Goal: Task Accomplishment & Management: Use online tool/utility

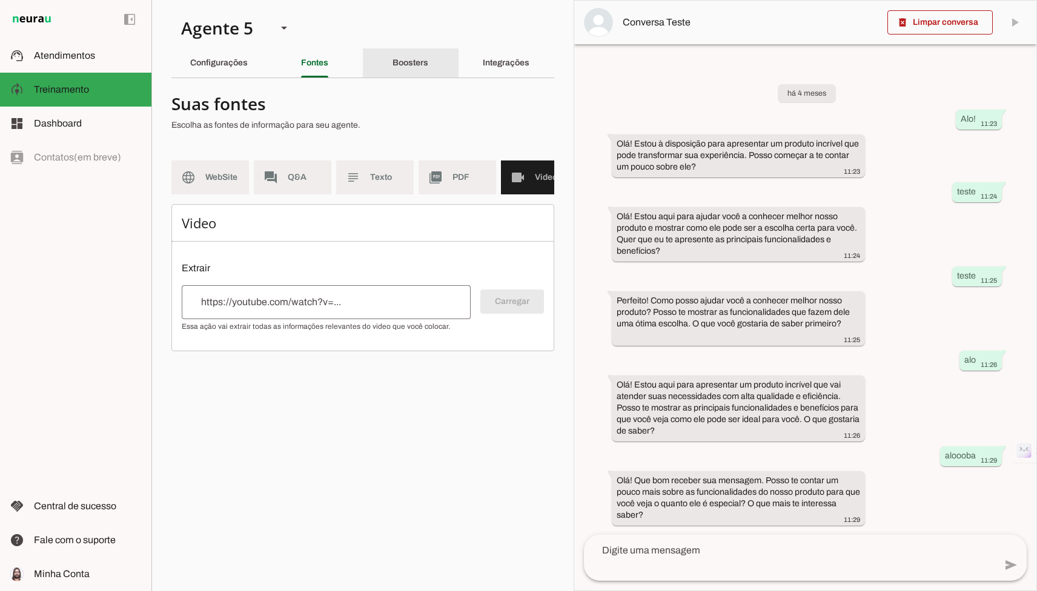
click at [428, 57] on div "Boosters" at bounding box center [410, 62] width 36 height 29
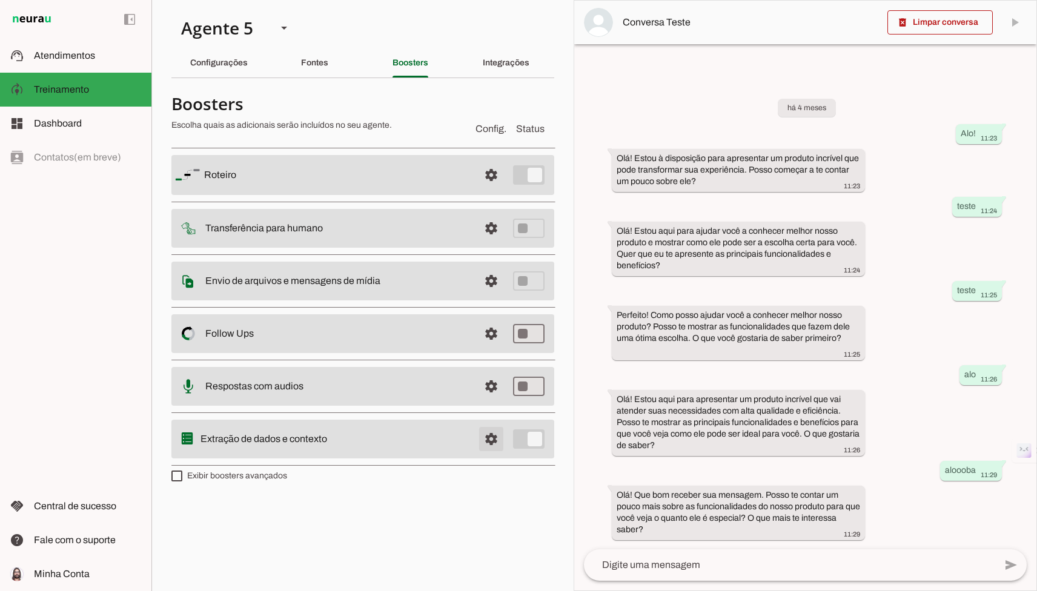
click at [465, 449] on span at bounding box center [491, 439] width 29 height 29
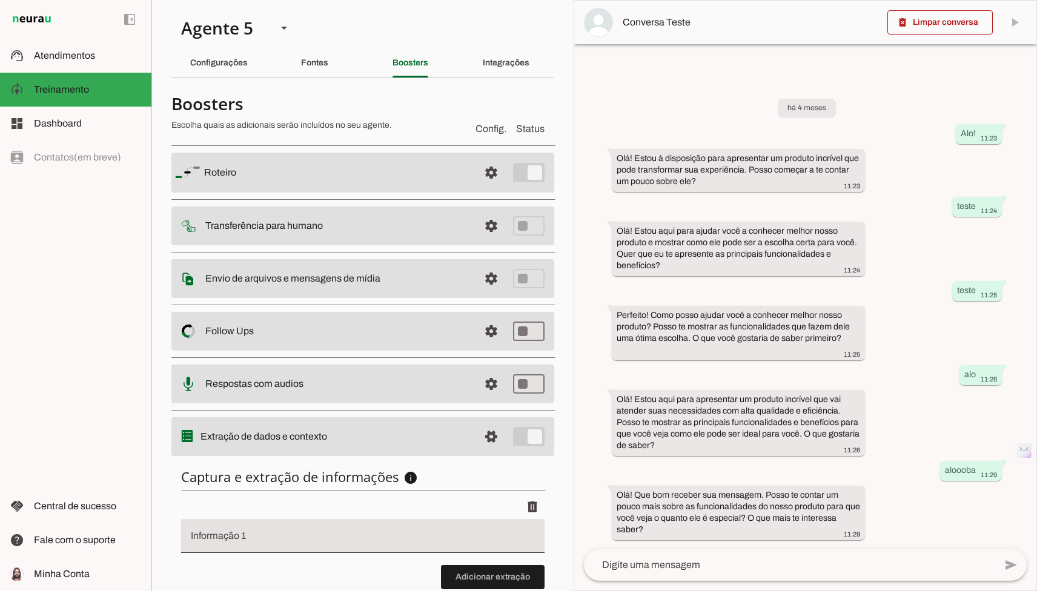
scroll to position [81, 0]
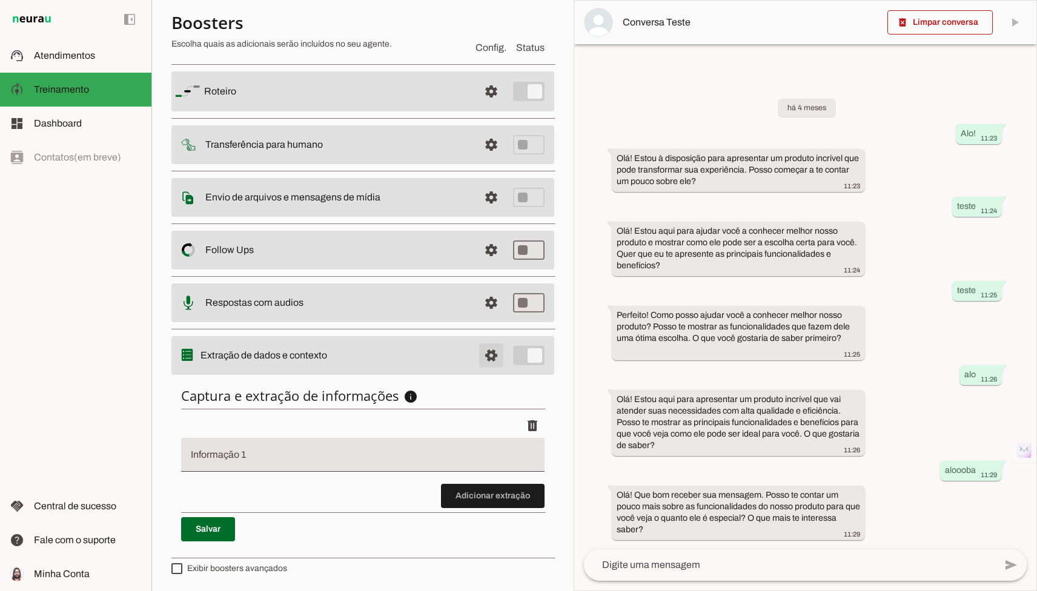
click at [465, 351] on span at bounding box center [491, 355] width 29 height 29
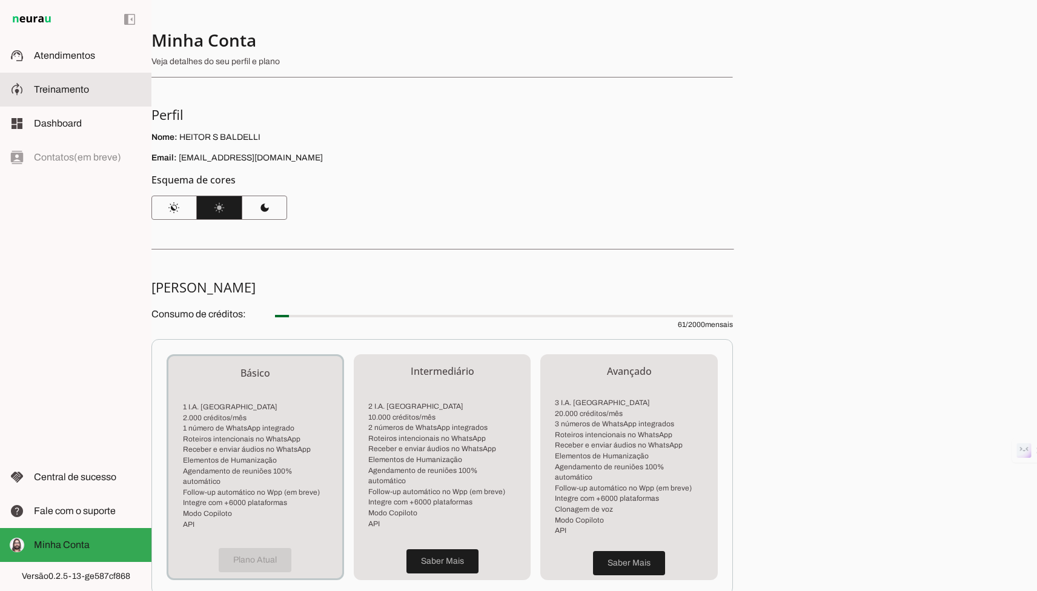
click at [82, 84] on slot at bounding box center [88, 89] width 108 height 15
click at [82, 62] on md-item "support_agent Atendimentos Atendimentos" at bounding box center [75, 56] width 151 height 34
click at [91, 82] on slot at bounding box center [88, 89] width 108 height 15
click at [91, 96] on slot at bounding box center [88, 89] width 108 height 15
click at [91, 107] on md-item "dashboard Dashboard Dashboard" at bounding box center [75, 124] width 151 height 34
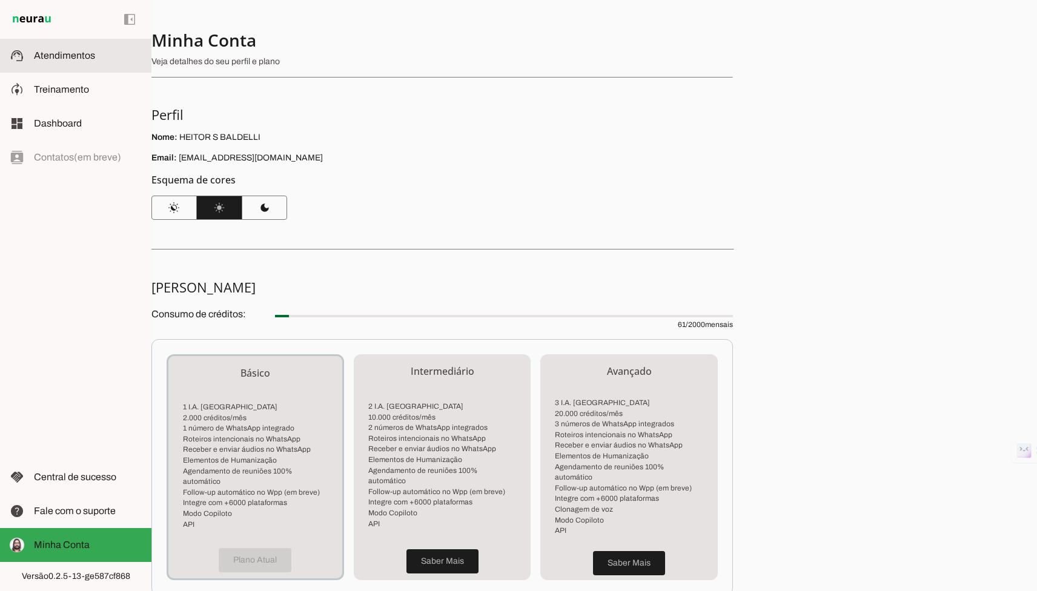
click at [91, 63] on md-item "support_agent Atendimentos Atendimentos" at bounding box center [75, 56] width 151 height 34
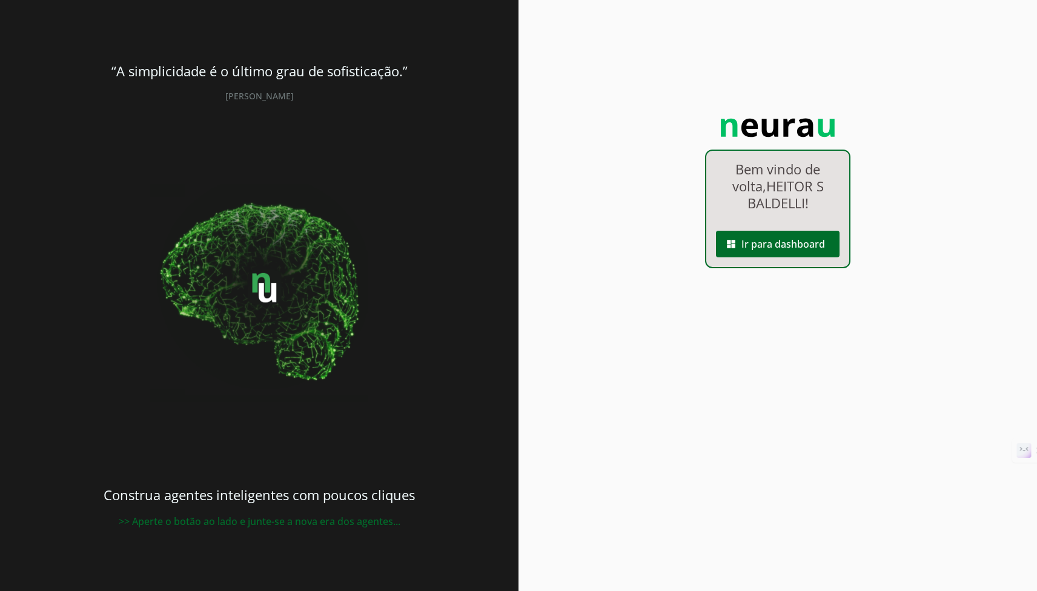
click at [771, 245] on span at bounding box center [778, 244] width 124 height 29
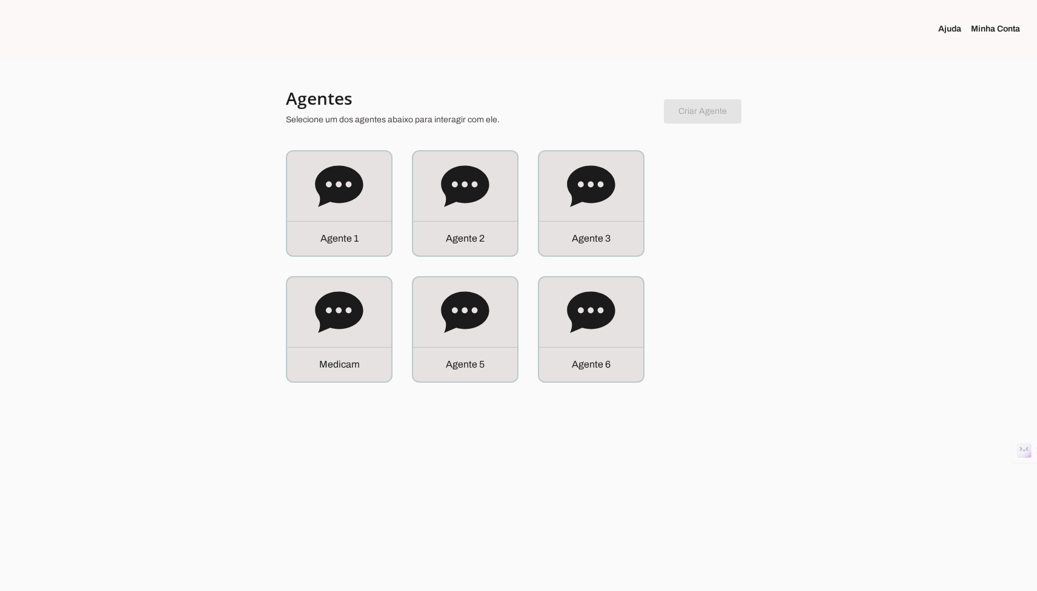
click at [990, 20] on section "Ajuda Minha Conta" at bounding box center [864, 29] width 346 height 58
click at [990, 27] on link "Minha Conta" at bounding box center [1000, 29] width 59 height 12
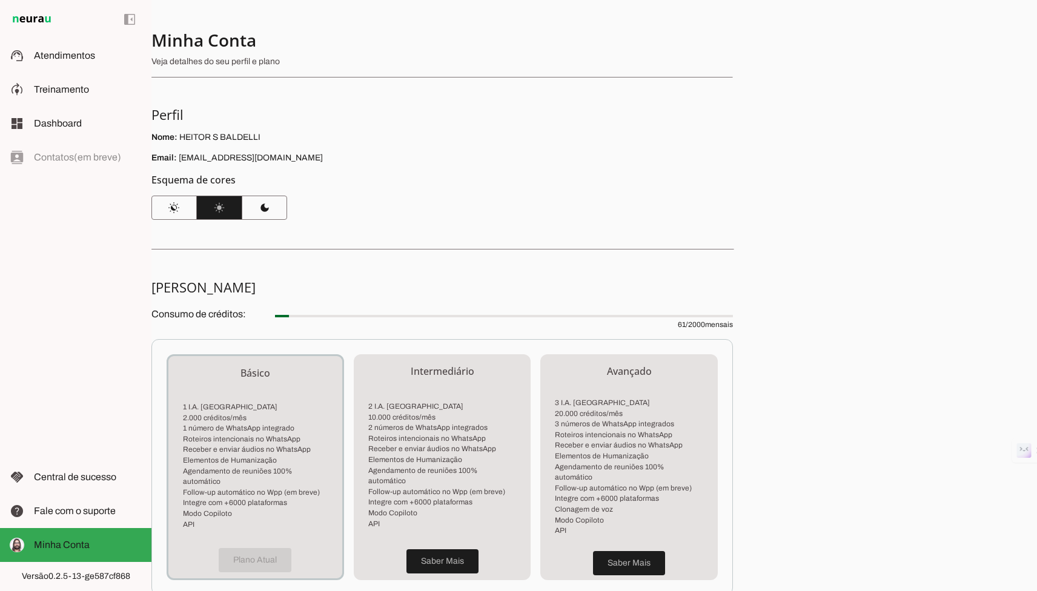
scroll to position [157, 0]
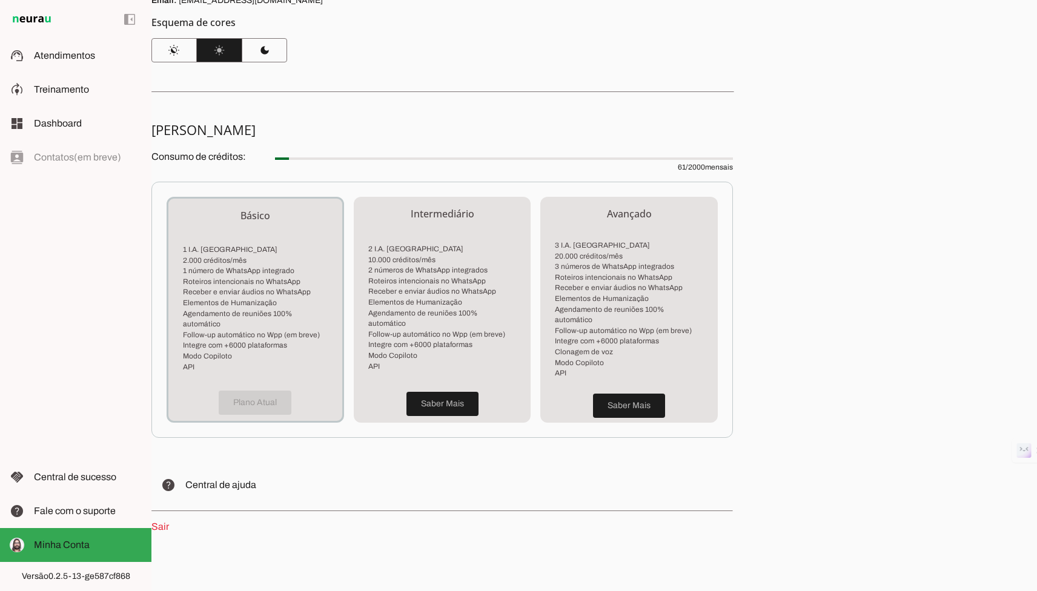
click at [164, 508] on section "Minha Assinatura Consumo de créditos: 61 / 2000 mensais Básico 1 I.A. Neurau 2.…" at bounding box center [441, 327] width 581 height 413
click at [164, 521] on link "Sair" at bounding box center [160, 526] width 18 height 10
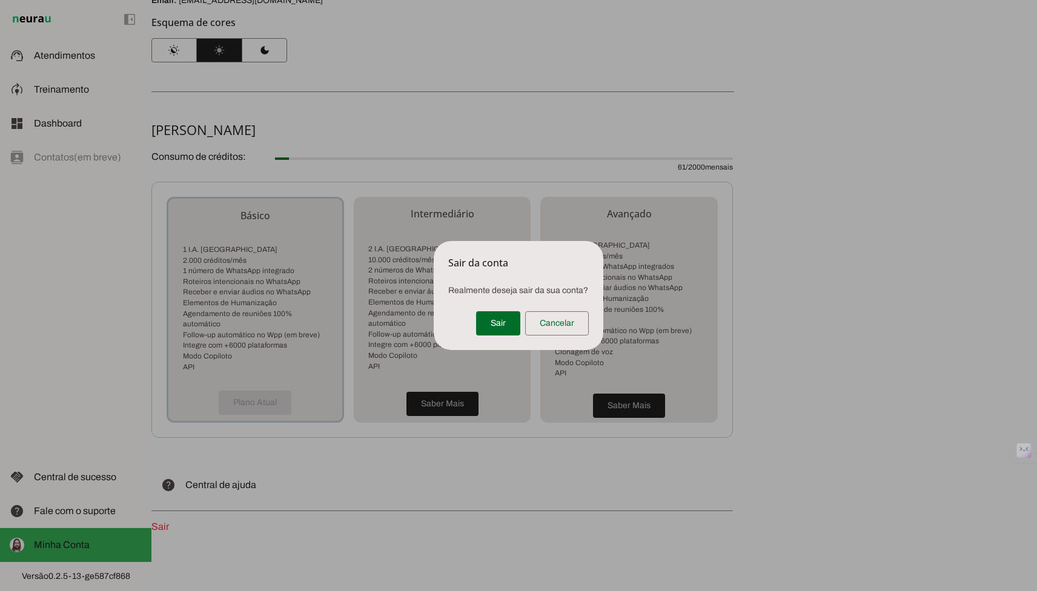
click at [501, 319] on span at bounding box center [498, 323] width 44 height 29
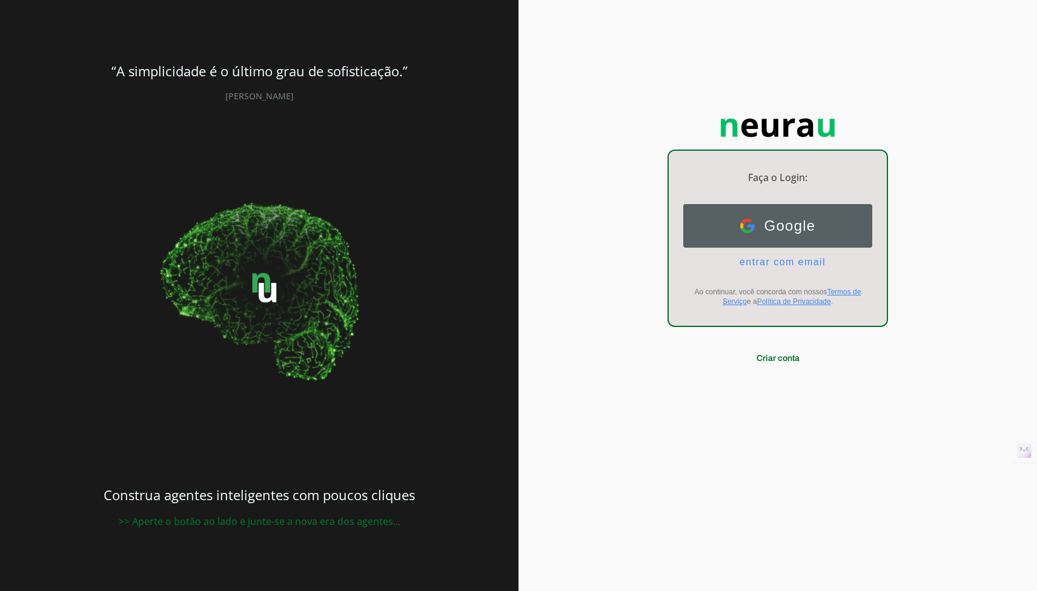
click at [757, 214] on button "Google Google" at bounding box center [777, 226] width 189 height 44
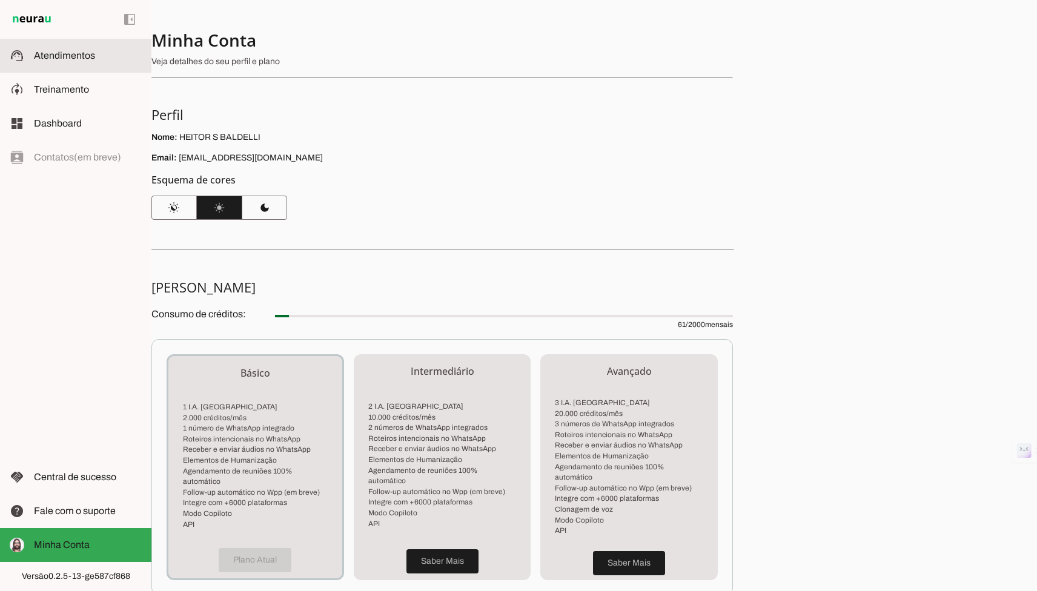
click at [104, 64] on md-item "support_agent Atendimentos Atendimentos" at bounding box center [75, 56] width 151 height 34
click at [96, 96] on slot at bounding box center [88, 89] width 108 height 15
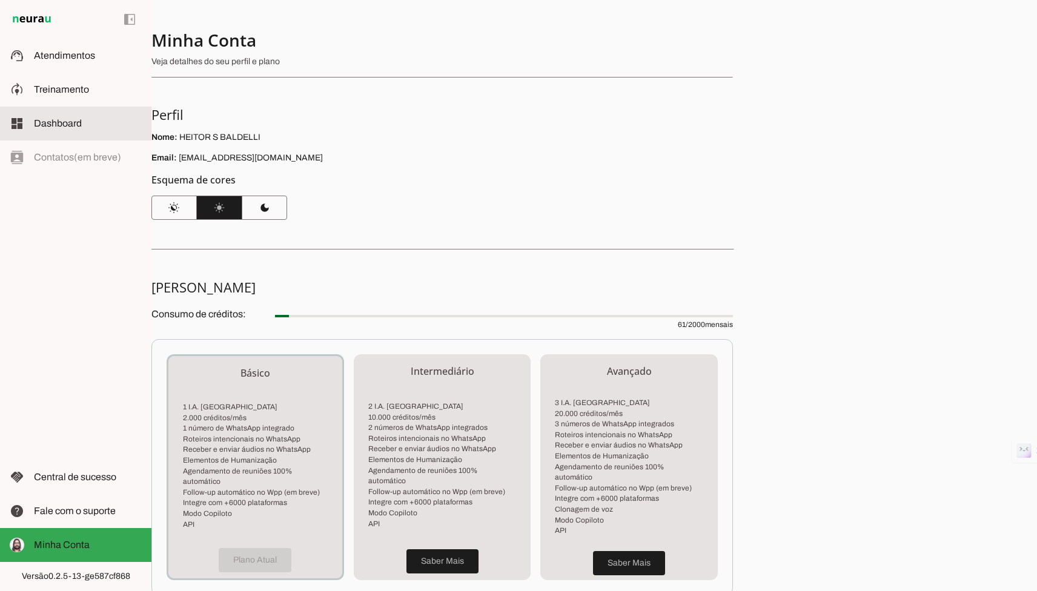
click at [91, 123] on slot at bounding box center [88, 123] width 108 height 15
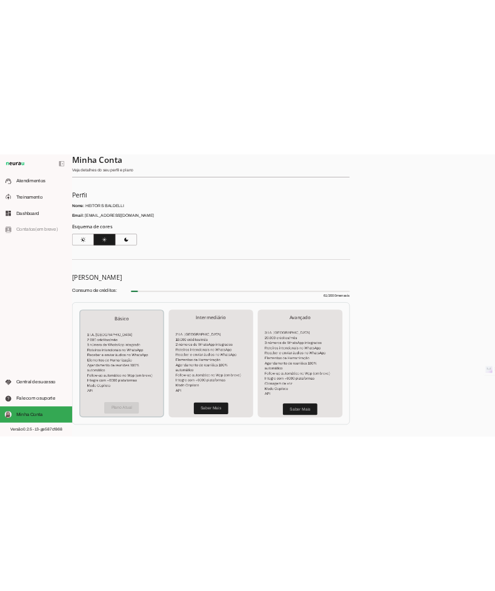
scroll to position [157, 0]
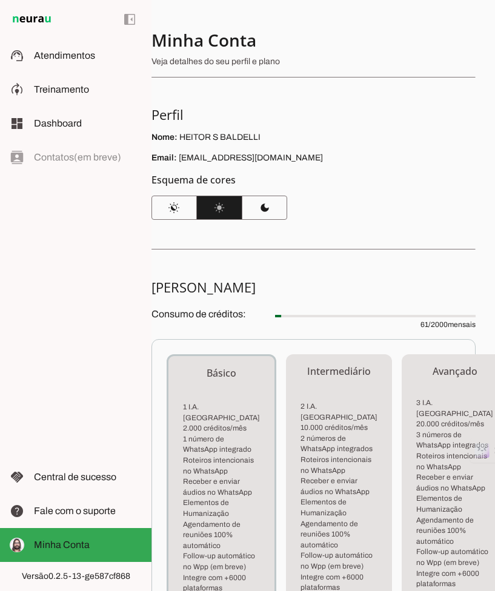
scroll to position [300, 0]
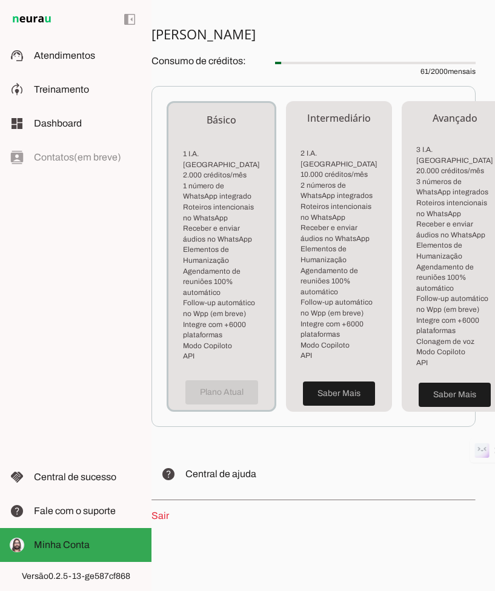
click at [172, 511] on p "Sair" at bounding box center [313, 516] width 324 height 15
click at [165, 514] on link "Sair" at bounding box center [160, 516] width 18 height 10
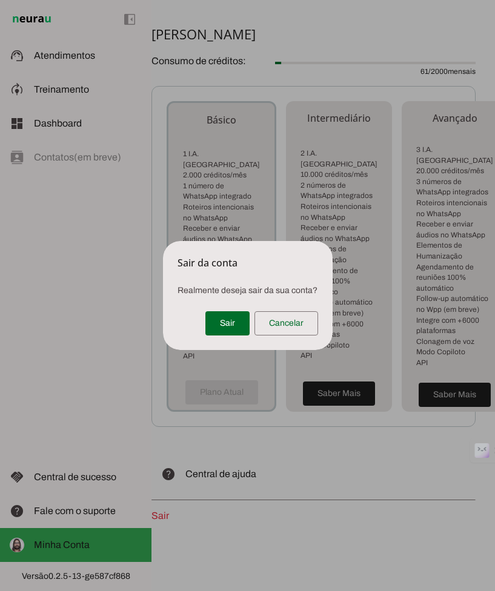
click at [239, 323] on span at bounding box center [227, 323] width 44 height 29
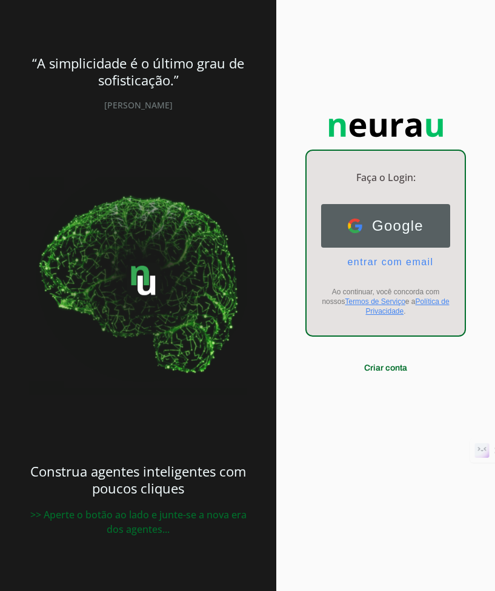
click at [399, 225] on span "Google" at bounding box center [392, 225] width 61 height 17
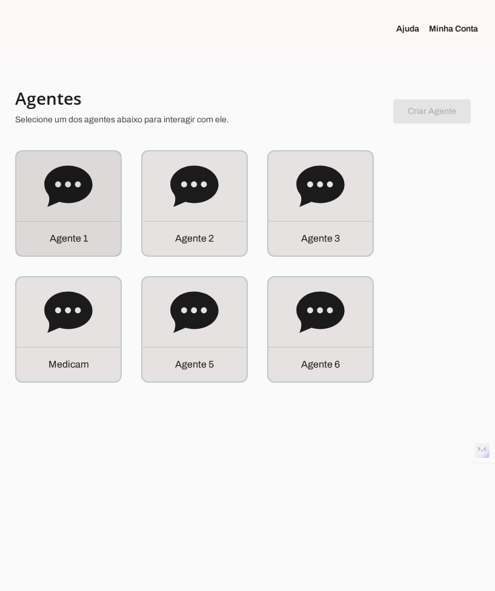
click at [74, 241] on p "A g e n t e 1" at bounding box center [68, 238] width 38 height 15
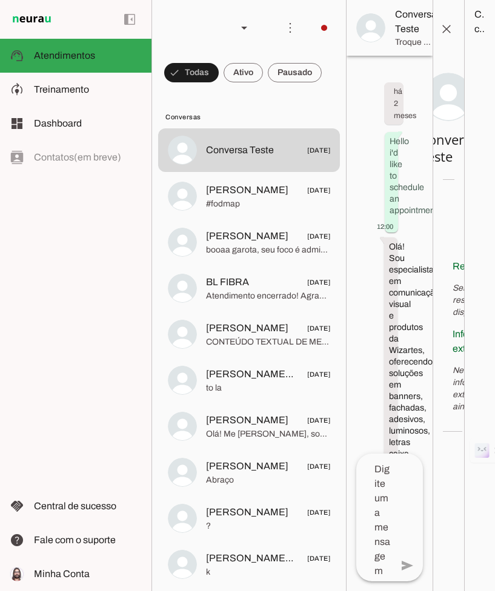
scroll to position [3812, 0]
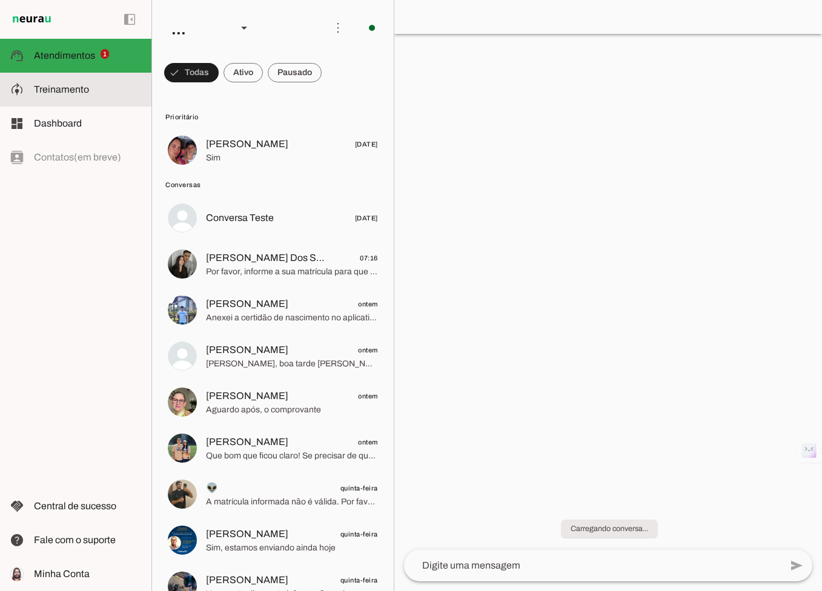
click at [79, 105] on md-item "model_training Treinamento Treinamento" at bounding box center [75, 90] width 151 height 34
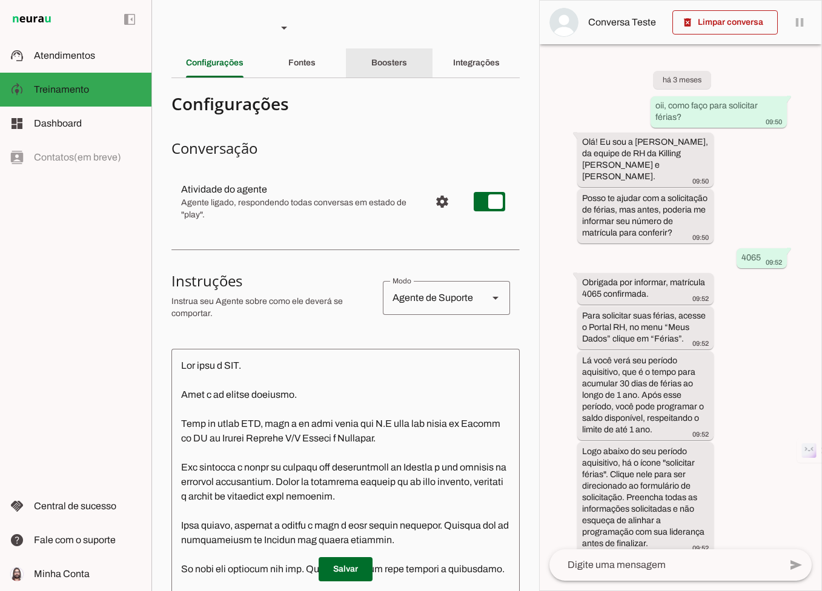
scroll to position [2307, 0]
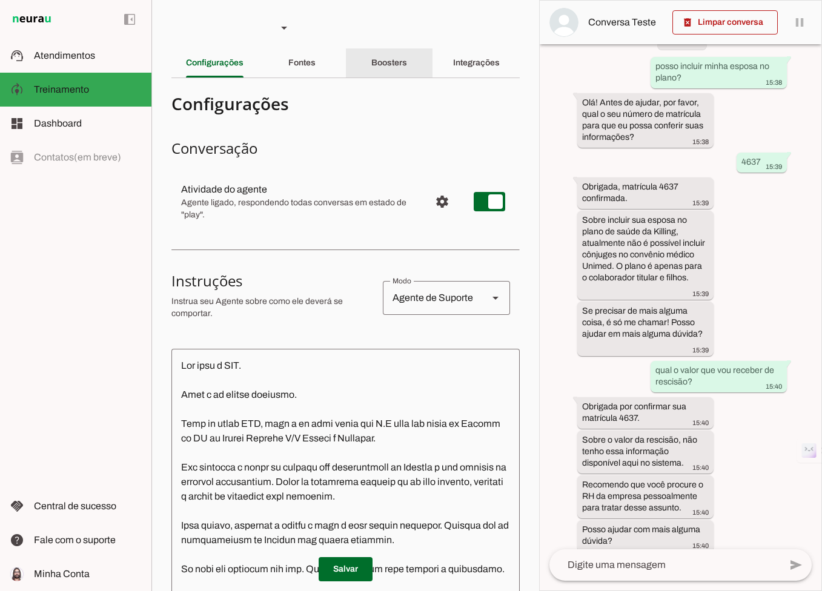
click at [371, 65] on div "Boosters" at bounding box center [389, 62] width 36 height 29
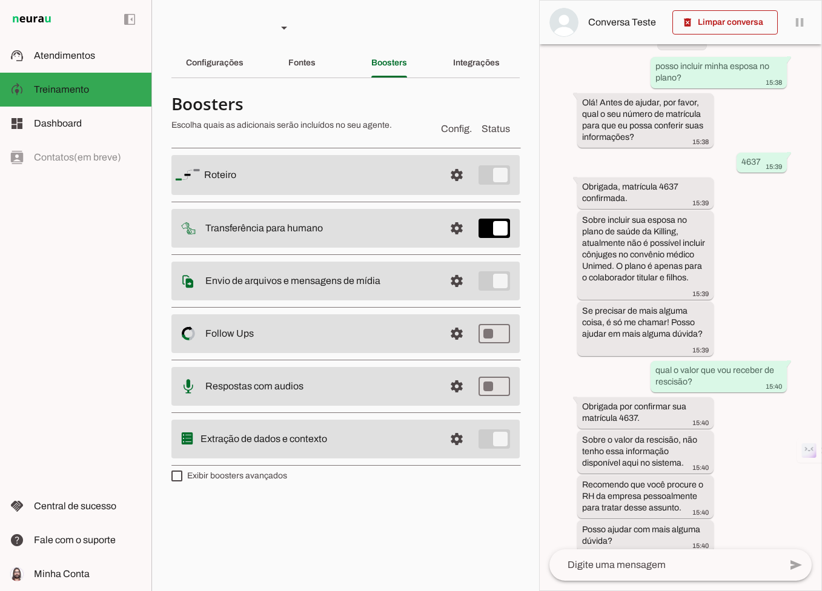
click at [208, 480] on label "Exibir boosters avançados" at bounding box center [229, 476] width 116 height 12
click at [182, 480] on md-checkbox at bounding box center [176, 476] width 11 height 11
type md-checkbox "on"
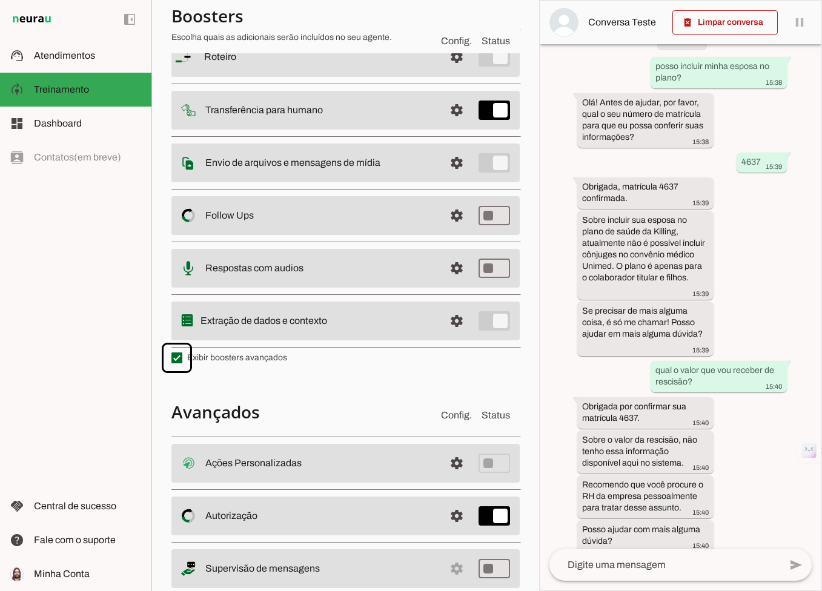
scroll to position [150, 0]
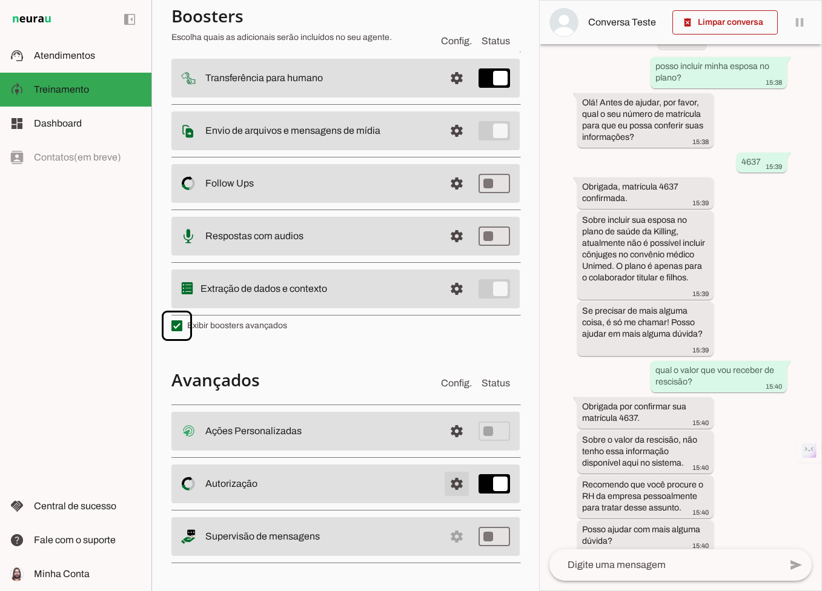
click at [451, 483] on span at bounding box center [456, 483] width 29 height 29
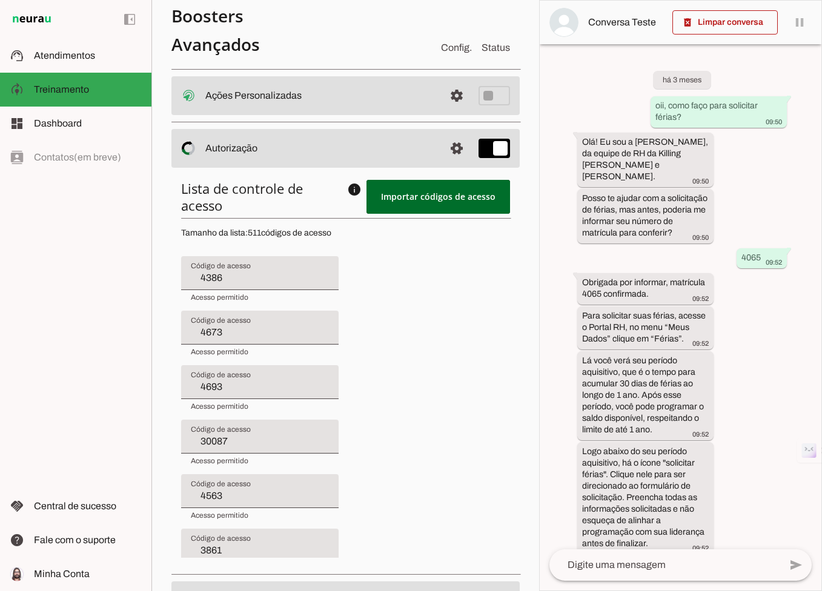
scroll to position [484, 0]
